Goal: Complete application form: Complete application form

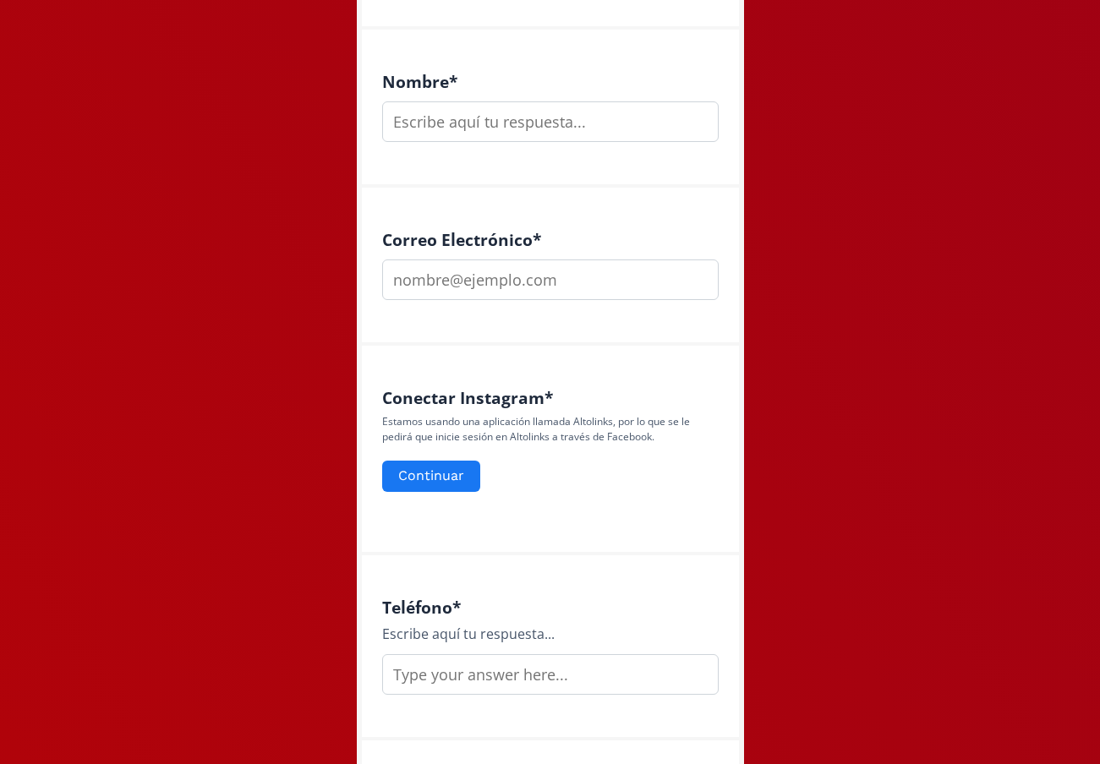
scroll to position [476, 0]
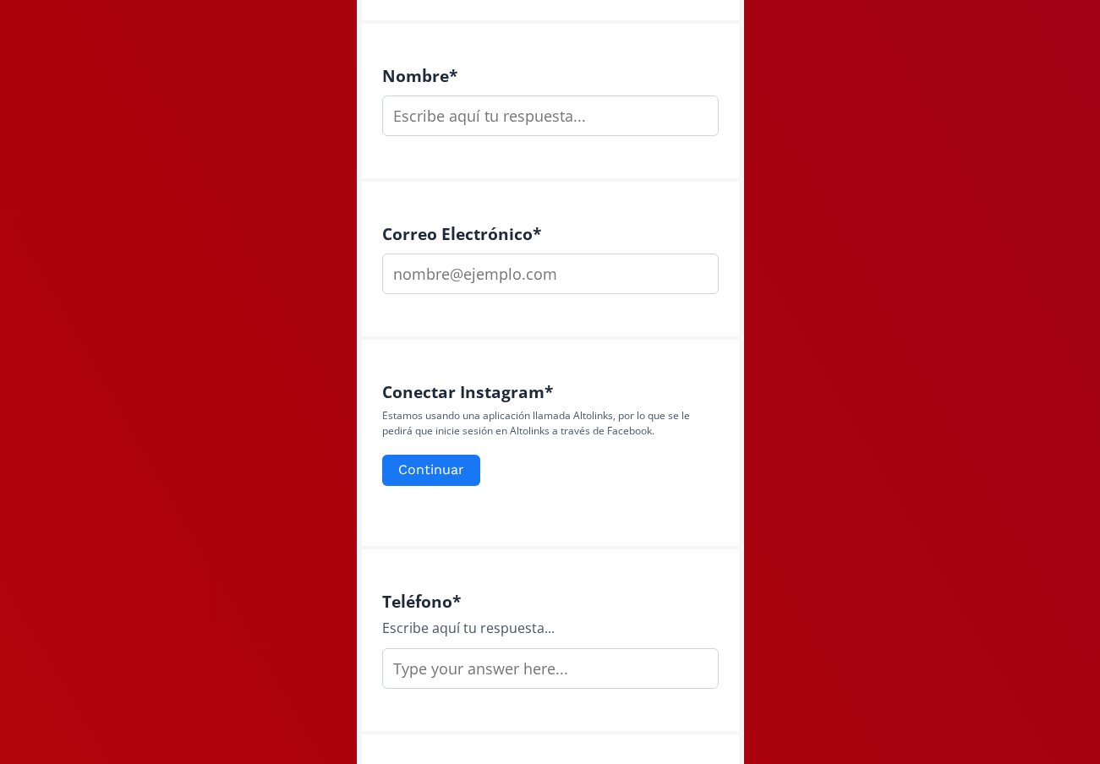
click at [540, 111] on input "text" at bounding box center [550, 116] width 336 height 41
type input "[PERSON_NAME]"
click at [500, 285] on input "email" at bounding box center [550, 274] width 336 height 41
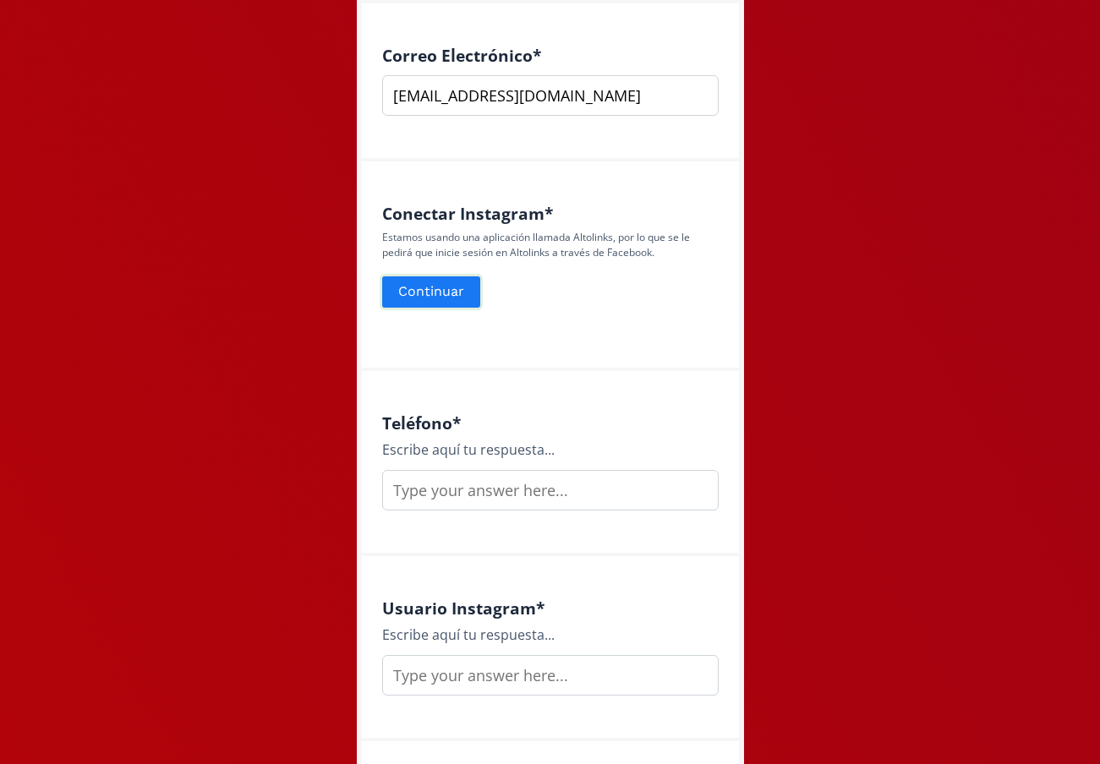
scroll to position [659, 0]
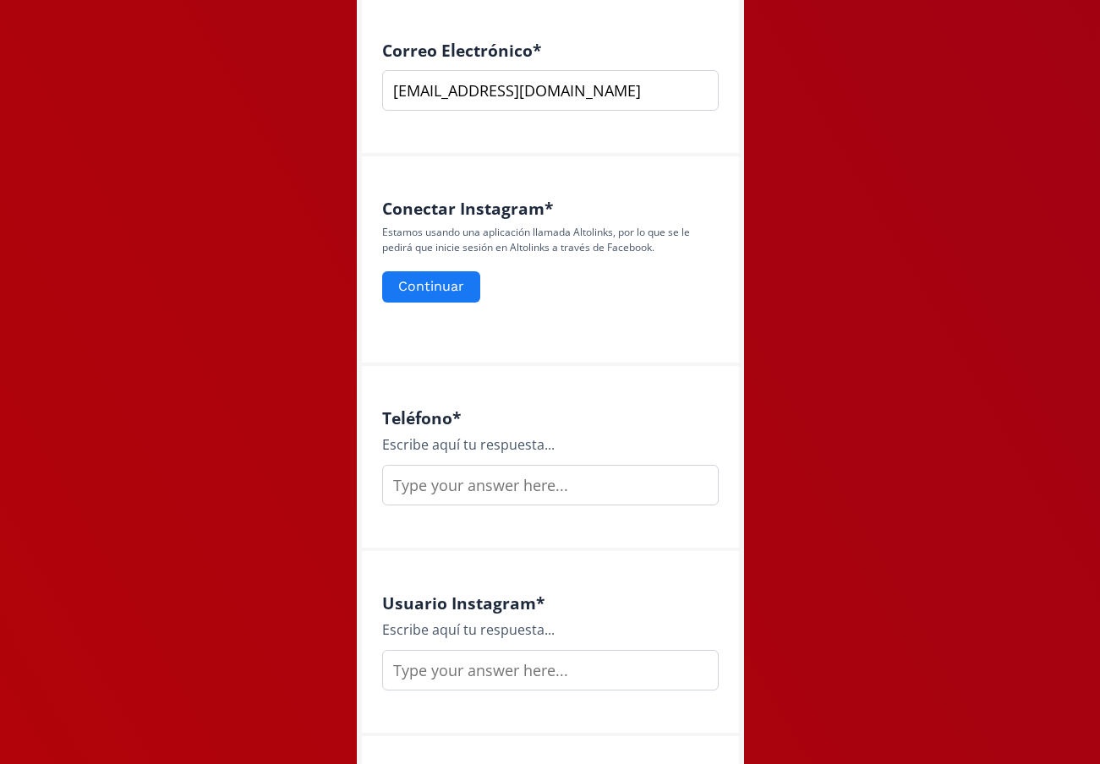
type input "[EMAIL_ADDRESS][DOMAIN_NAME]"
click at [457, 485] on input "text" at bounding box center [550, 485] width 336 height 41
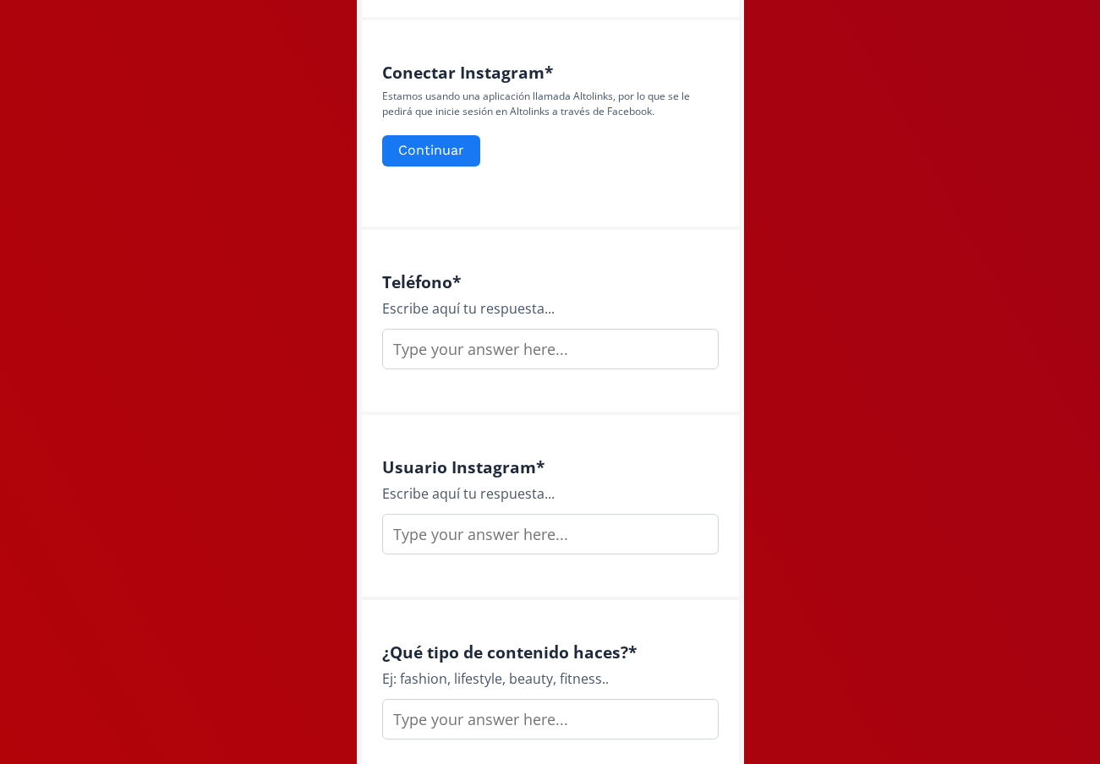
scroll to position [798, 0]
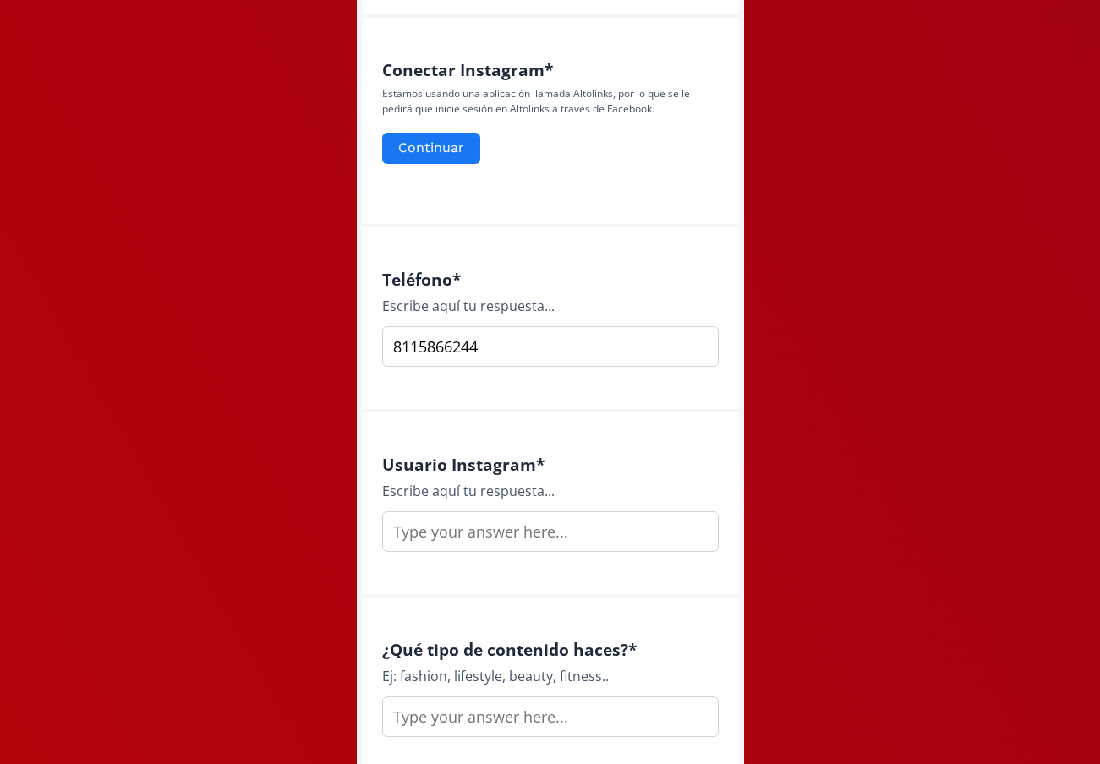
type input "8115866244"
click at [483, 533] on input "text" at bounding box center [550, 531] width 336 height 41
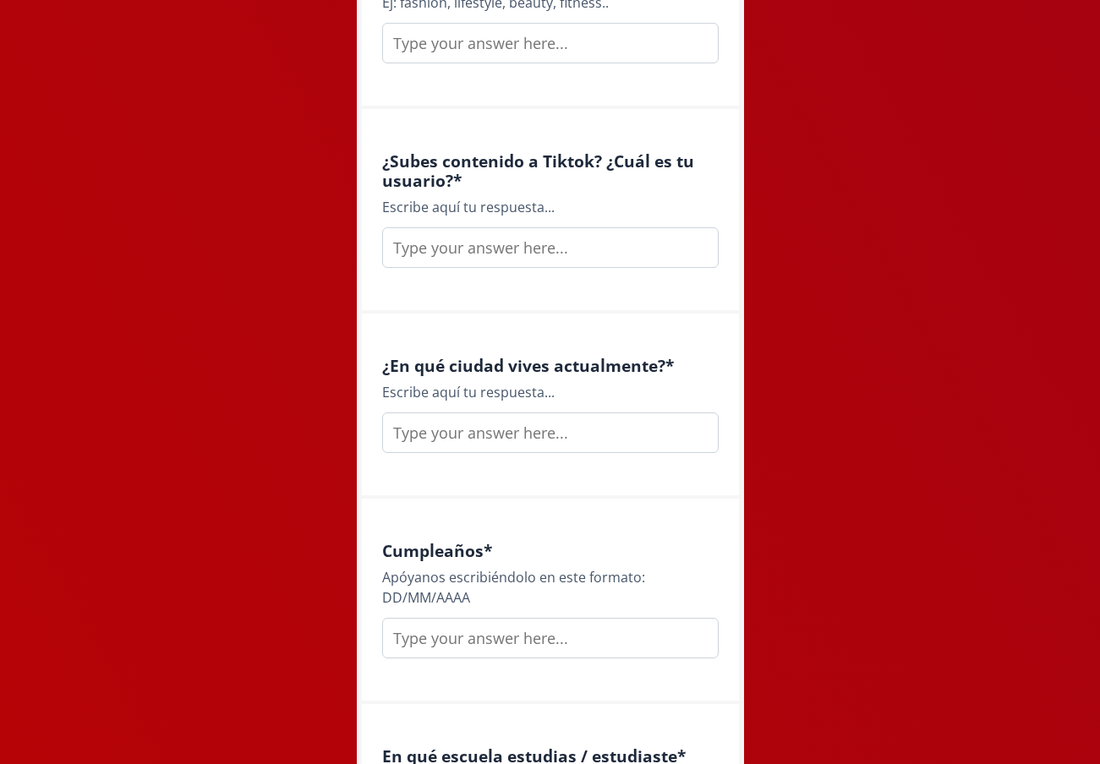
scroll to position [1475, 0]
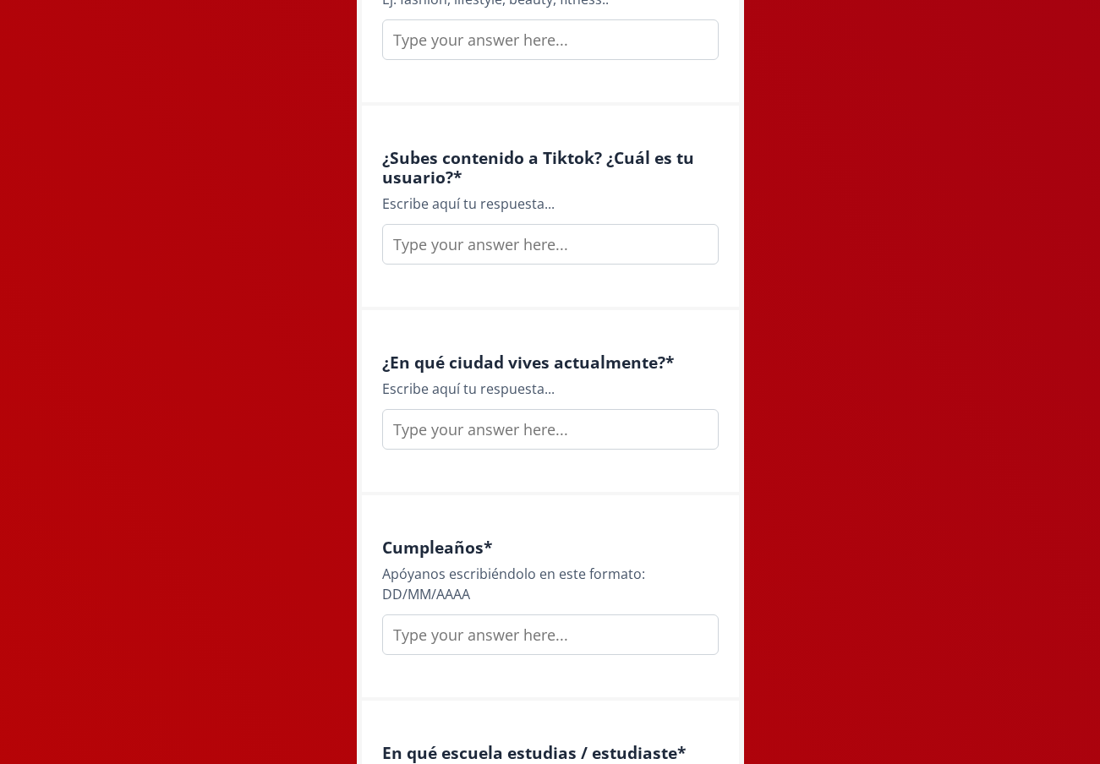
click at [533, 248] on input "text" at bounding box center [550, 244] width 336 height 41
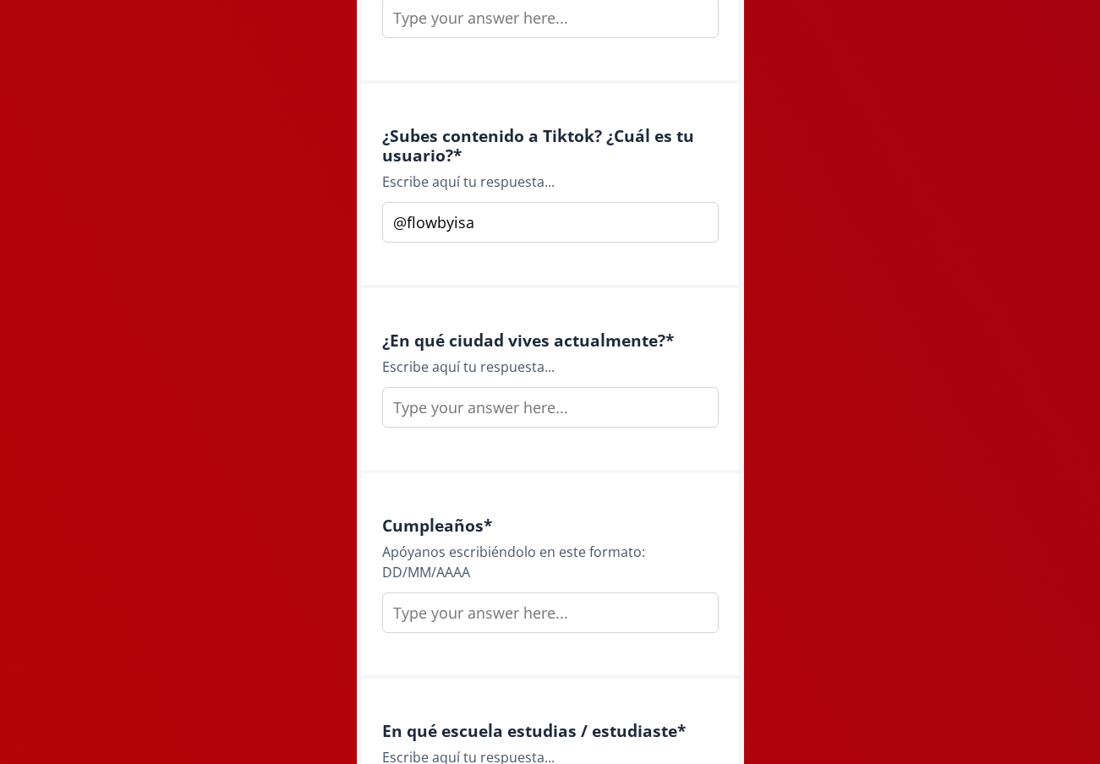
scroll to position [1504, 0]
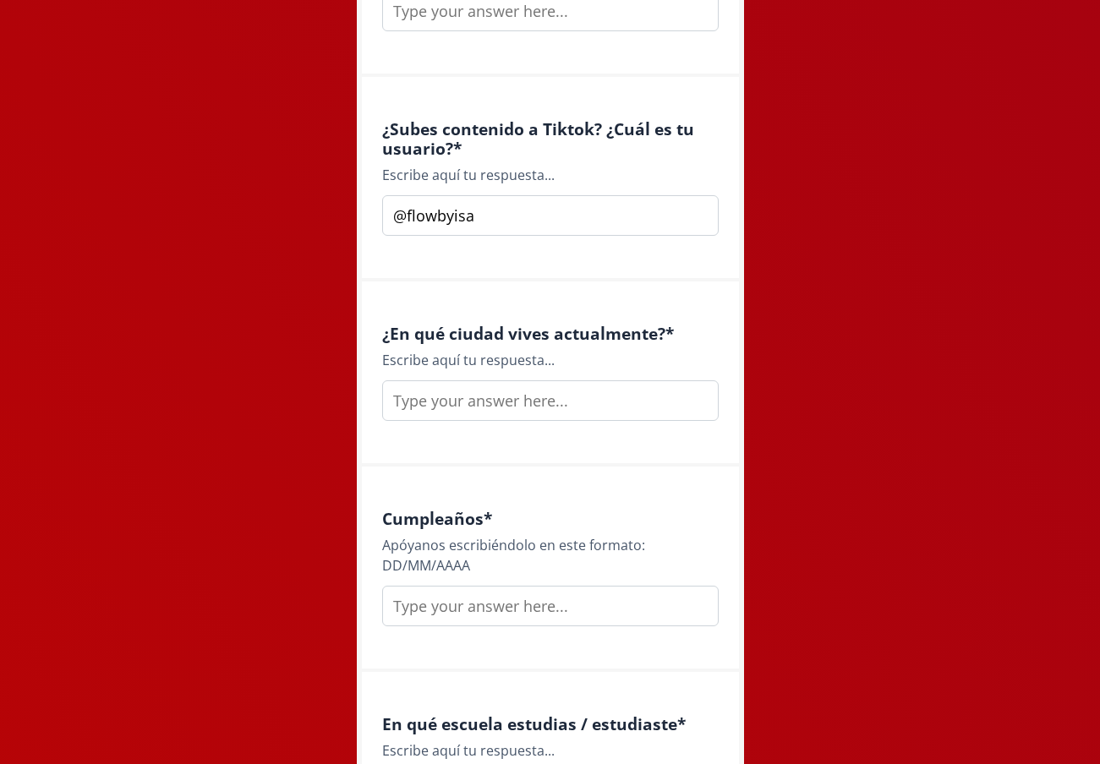
type input "@flowbyisa"
click at [566, 405] on input "text" at bounding box center [550, 400] width 336 height 41
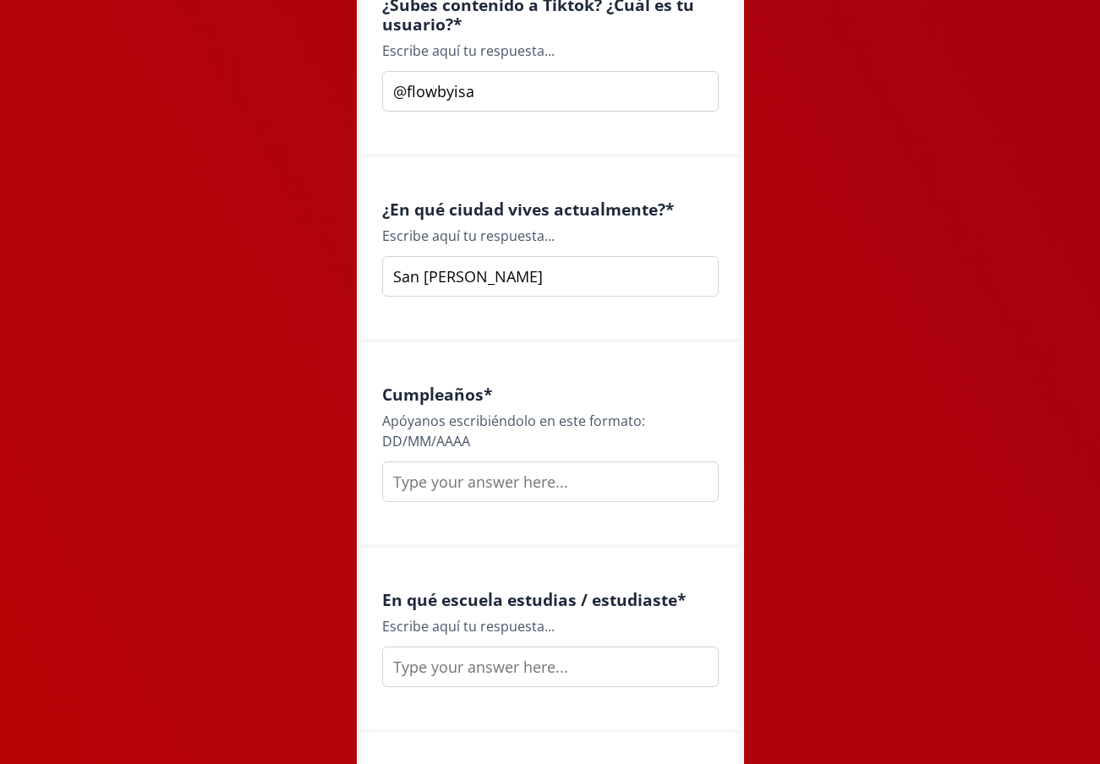
scroll to position [1674, 0]
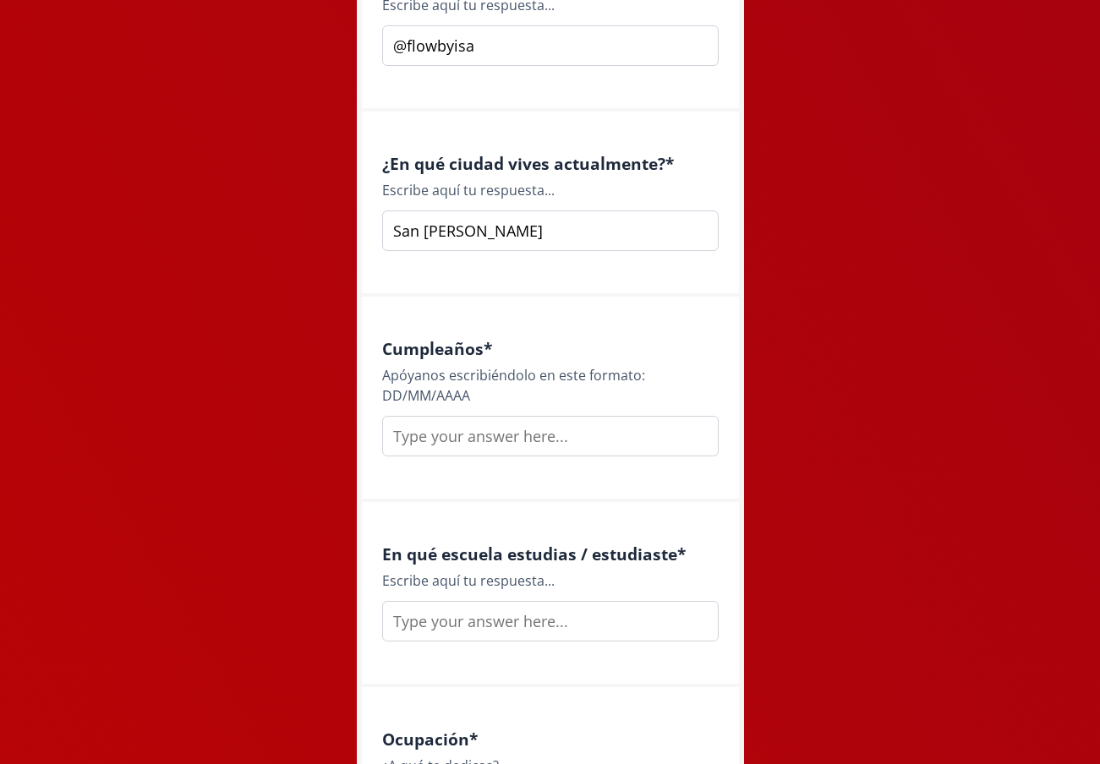
type input "San [PERSON_NAME]"
click at [470, 439] on input "text" at bounding box center [550, 436] width 336 height 41
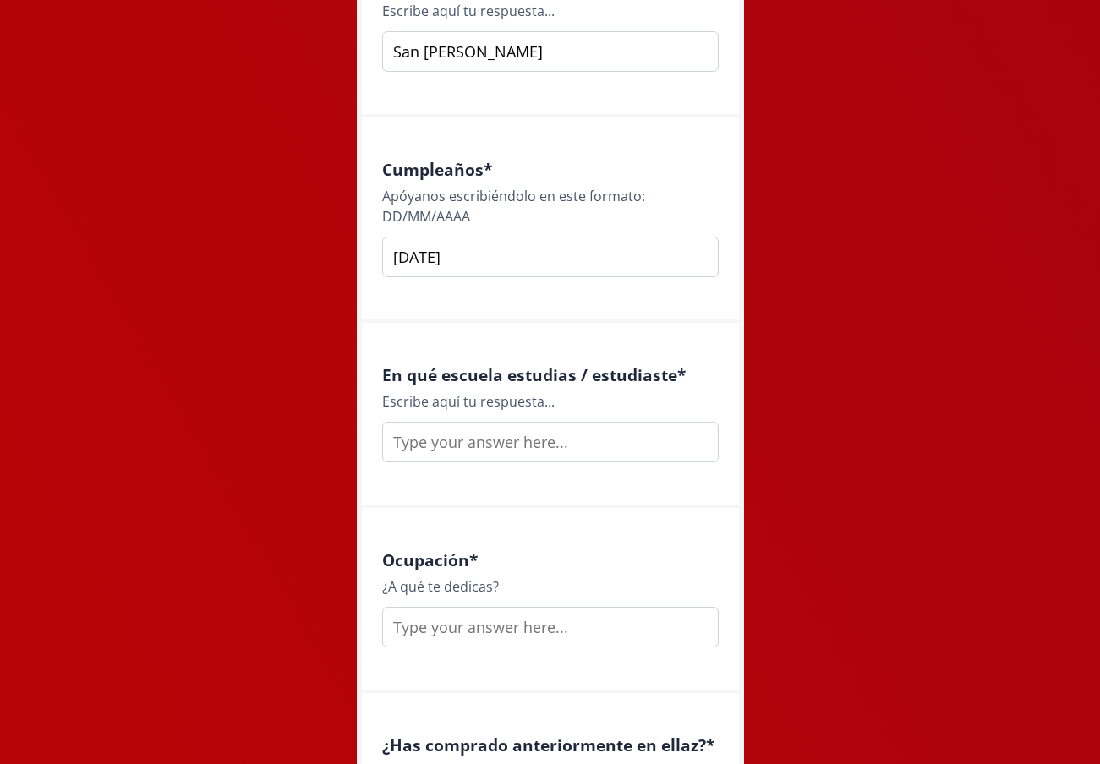
scroll to position [1868, 0]
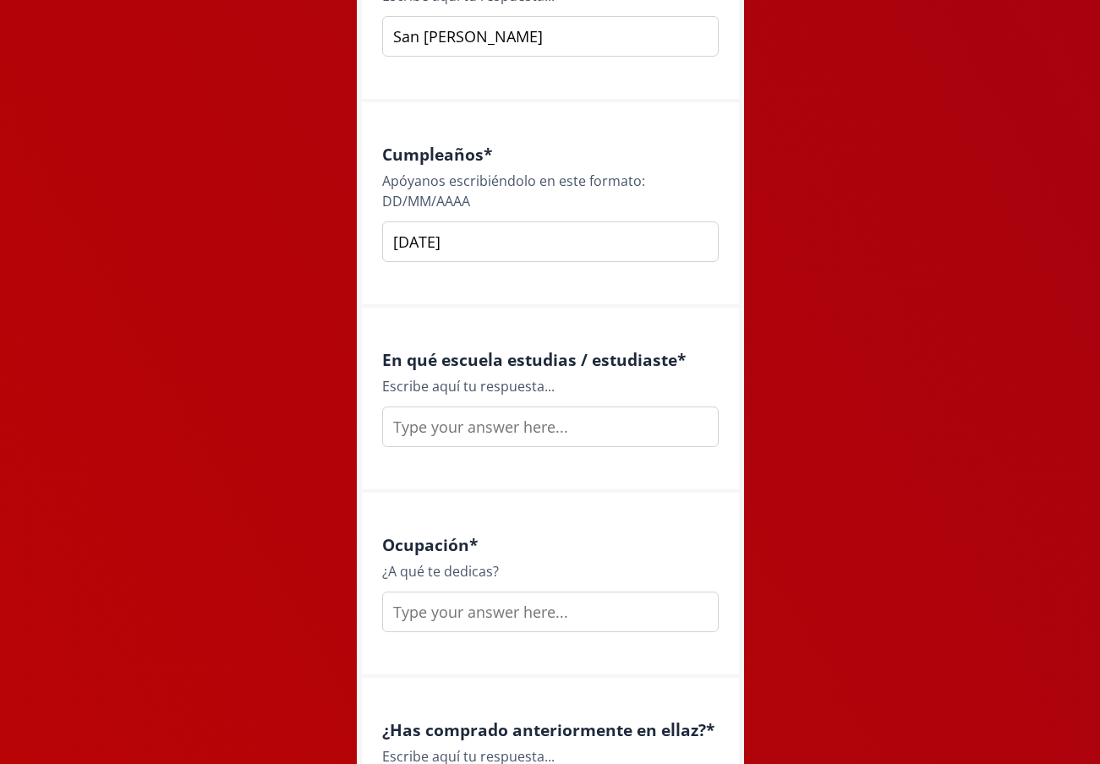
type input "[DATE]"
click at [521, 418] on input "text" at bounding box center [550, 427] width 336 height 41
type input "A"
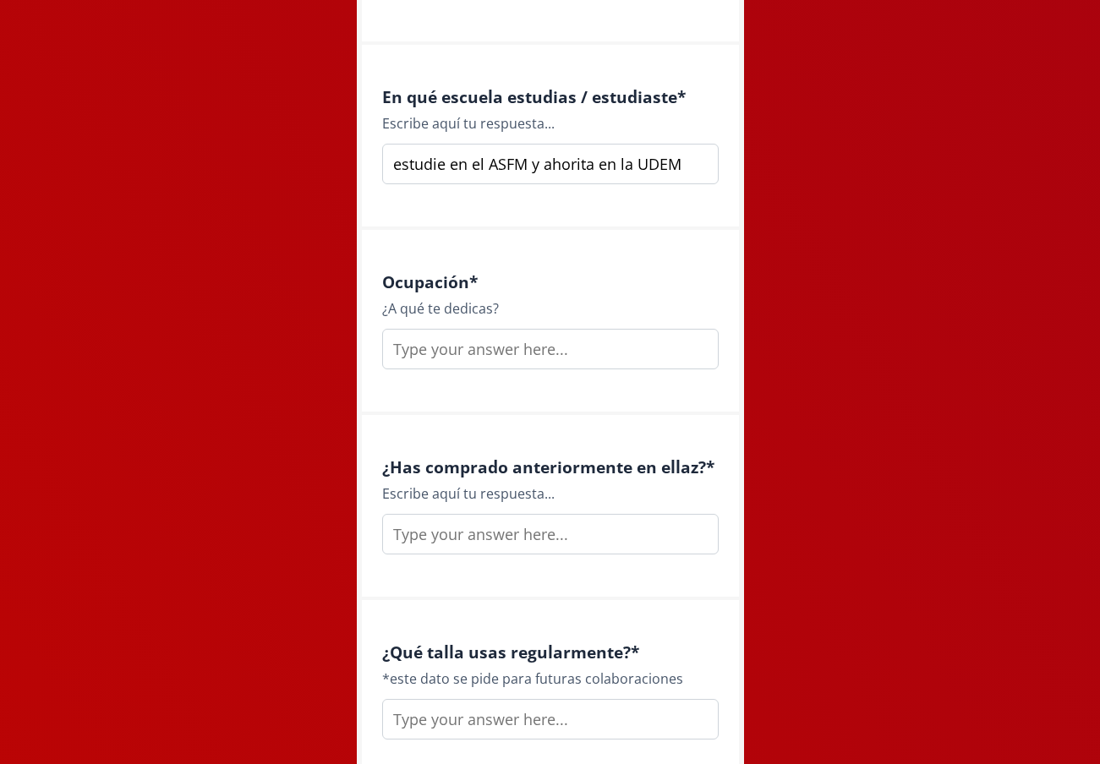
scroll to position [2161, 0]
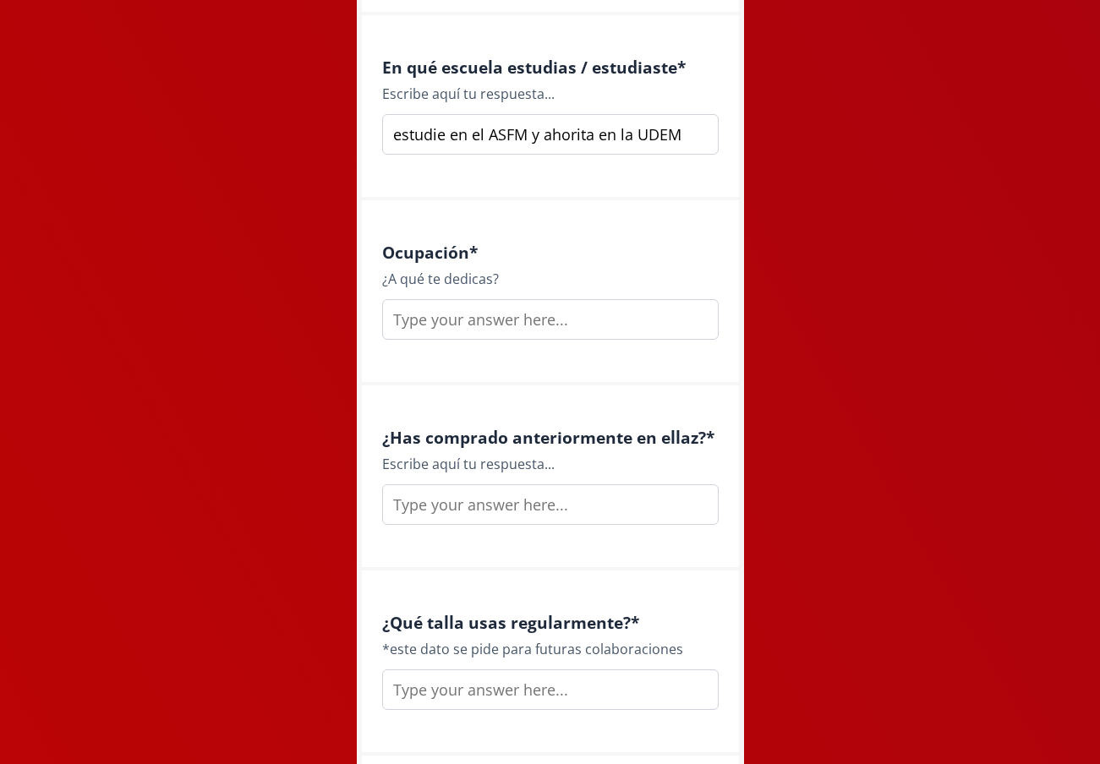
type input "estudie en el ASFM y ahorita en la UDEM"
click at [494, 309] on input "text" at bounding box center [550, 319] width 336 height 41
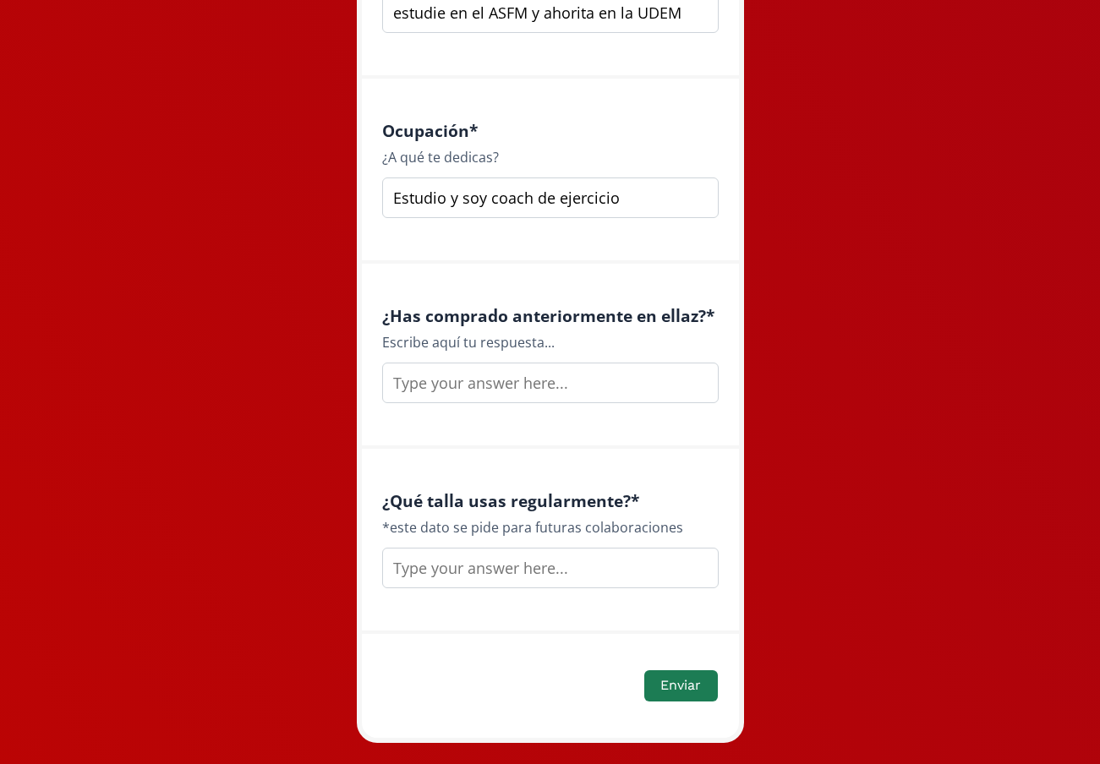
scroll to position [2321, 0]
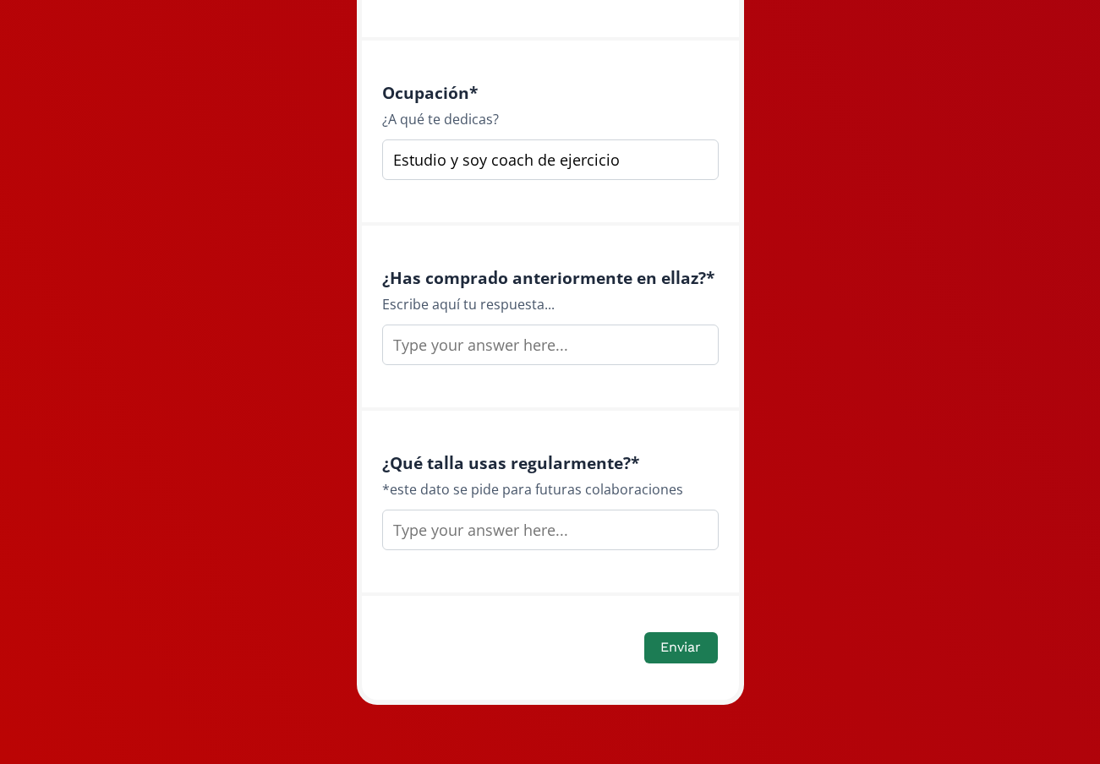
type input "Estudio y soy coach de ejercicio"
click at [483, 342] on input "text" at bounding box center [550, 345] width 336 height 41
type input "si"
click at [495, 531] on input "text" at bounding box center [550, 530] width 336 height 41
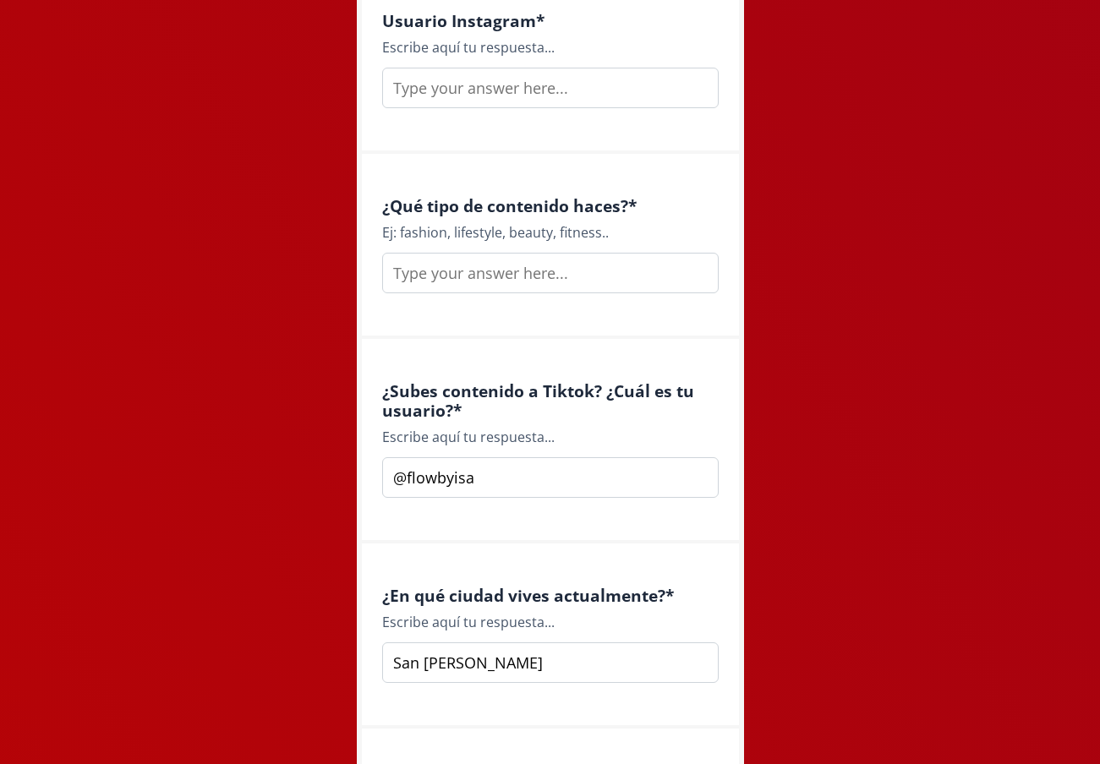
scroll to position [1218, 0]
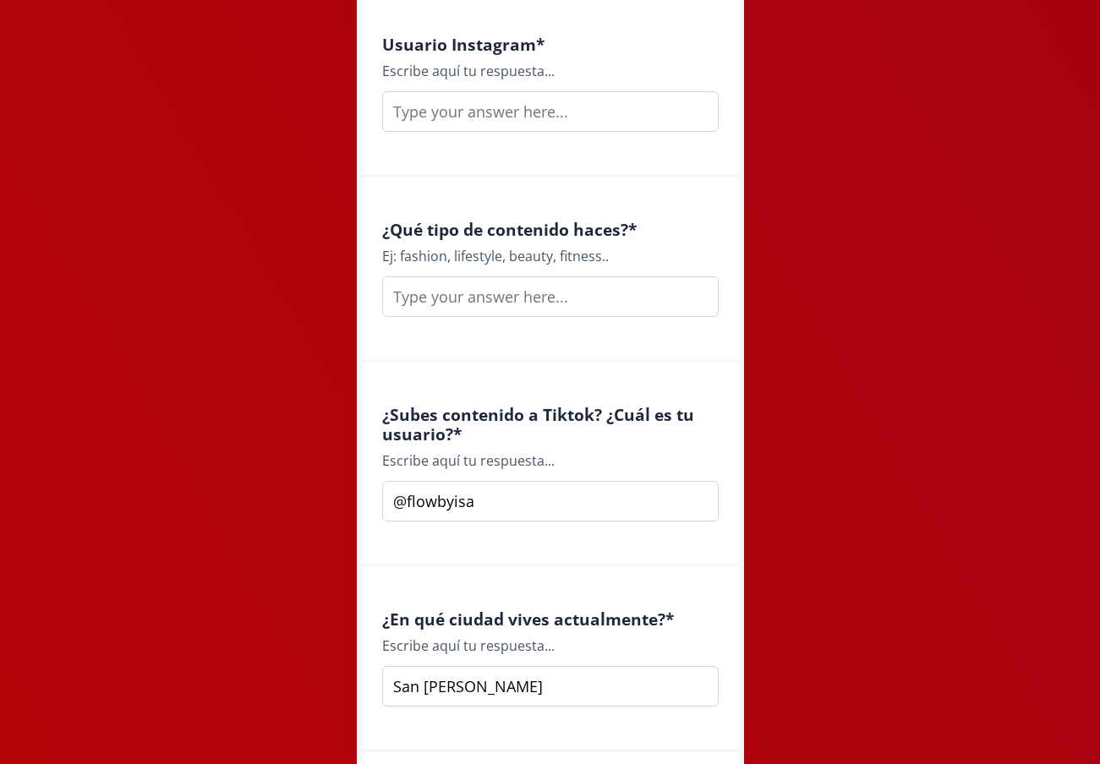
type input "vario entre XS,S,M"
click at [485, 304] on input "text" at bounding box center [550, 296] width 336 height 41
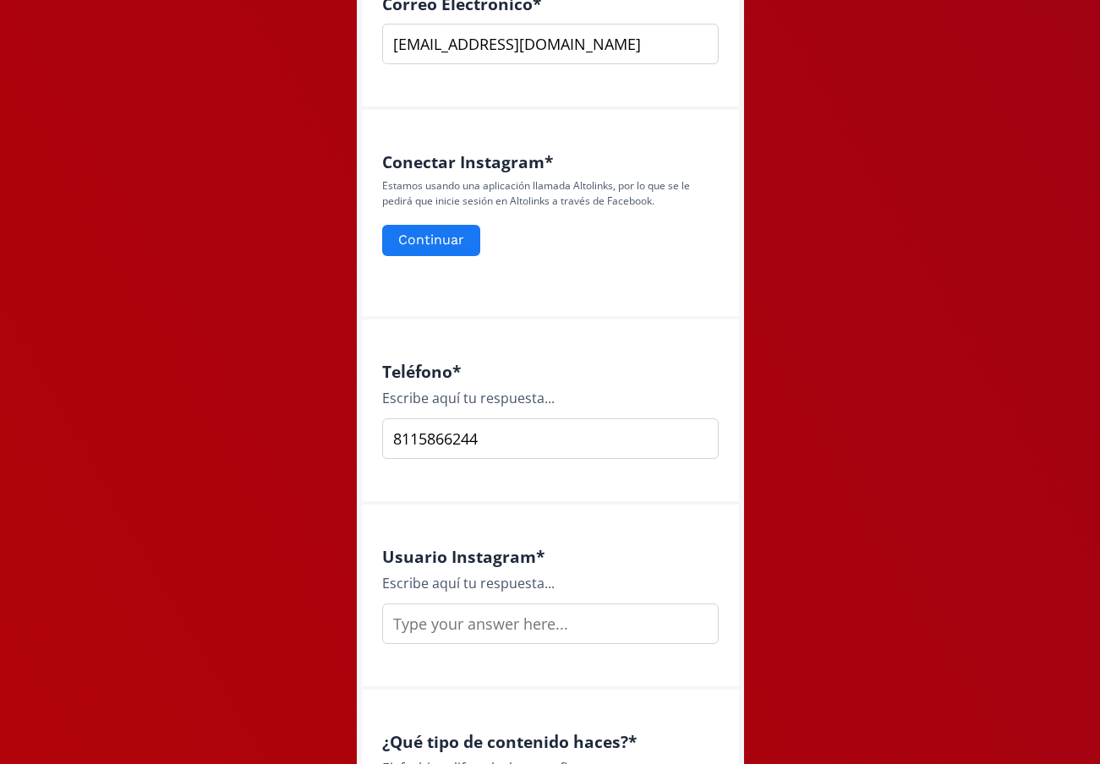
scroll to position [656, 0]
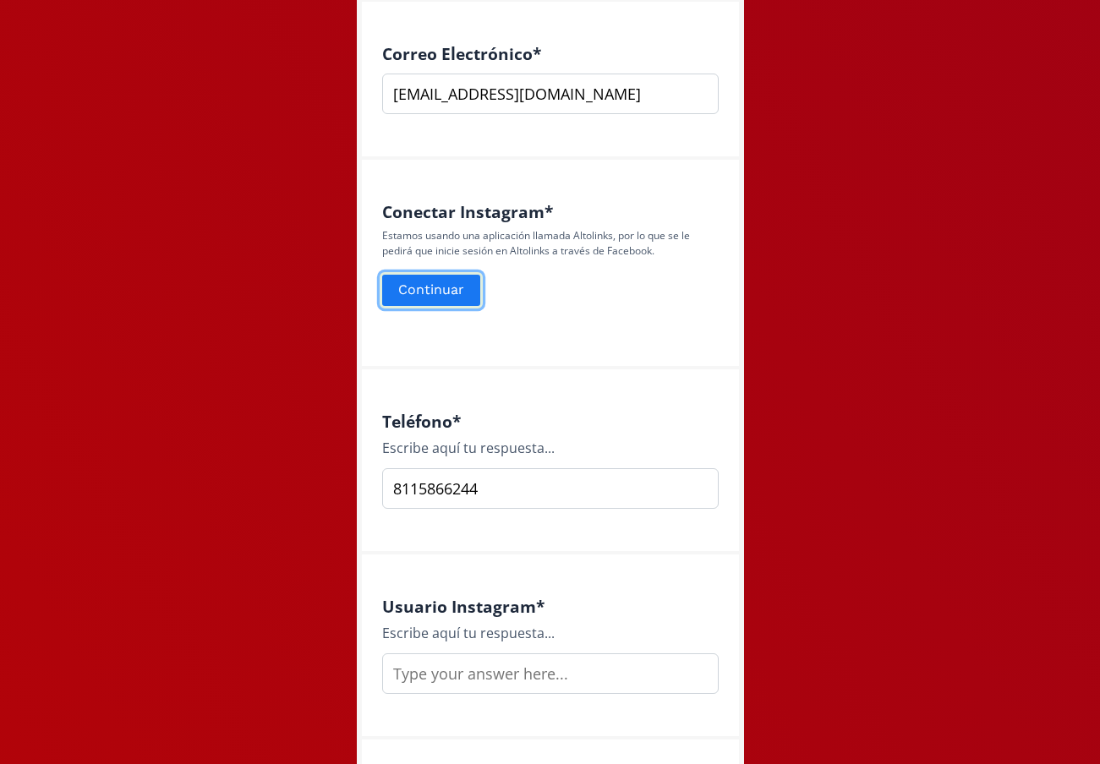
click at [444, 297] on button "Continuar" at bounding box center [431, 290] width 103 height 36
